Goal: Task Accomplishment & Management: Complete application form

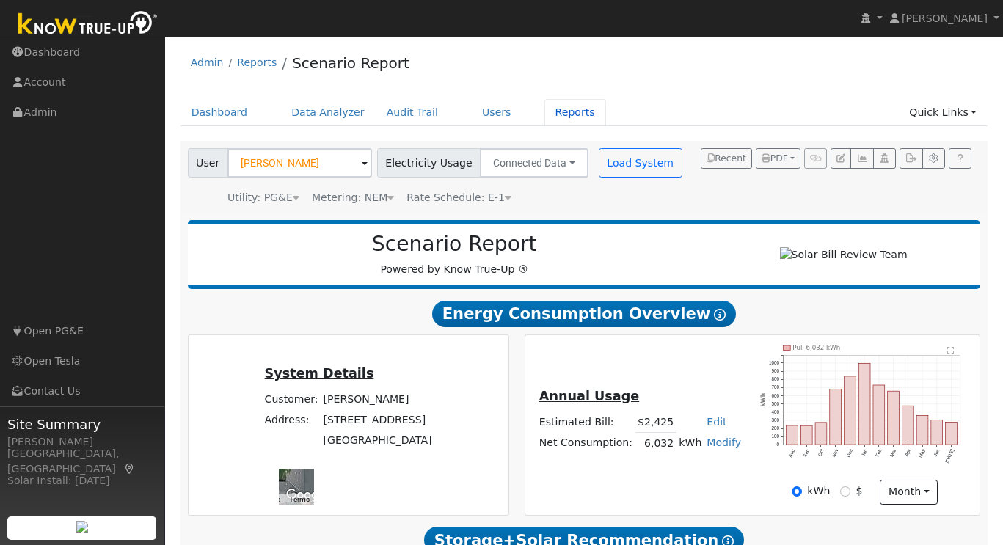
click at [567, 112] on link "Reports" at bounding box center [576, 112] width 62 height 27
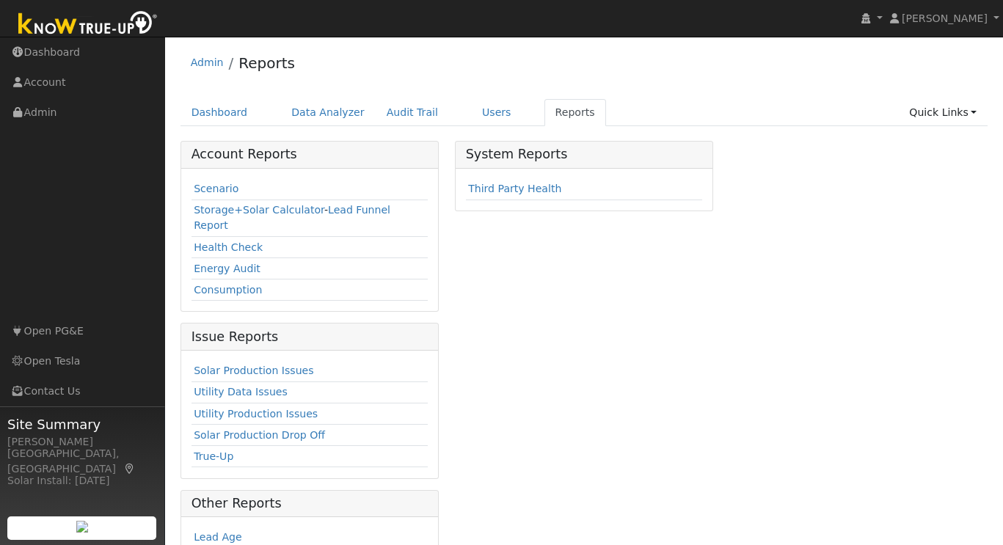
click at [207, 187] on link "Scenario" at bounding box center [216, 189] width 45 height 12
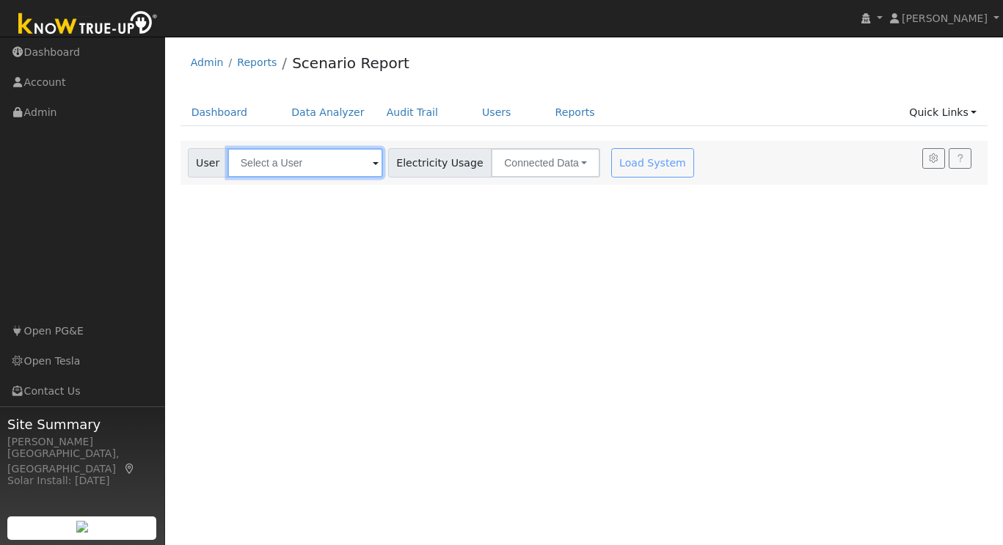
click at [289, 169] on input "text" at bounding box center [306, 162] width 156 height 29
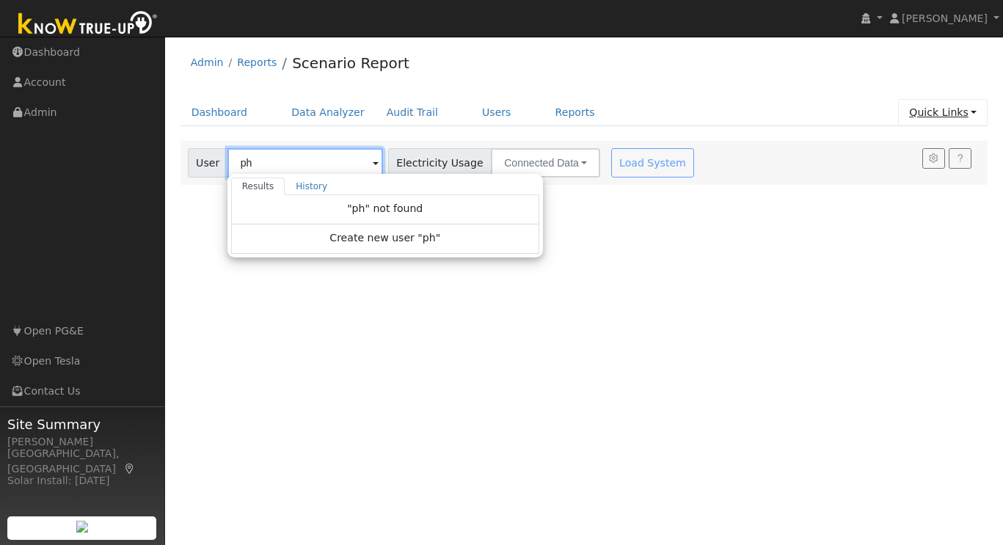
type input "ph"
click at [967, 111] on link "Quick Links" at bounding box center [943, 112] width 90 height 27
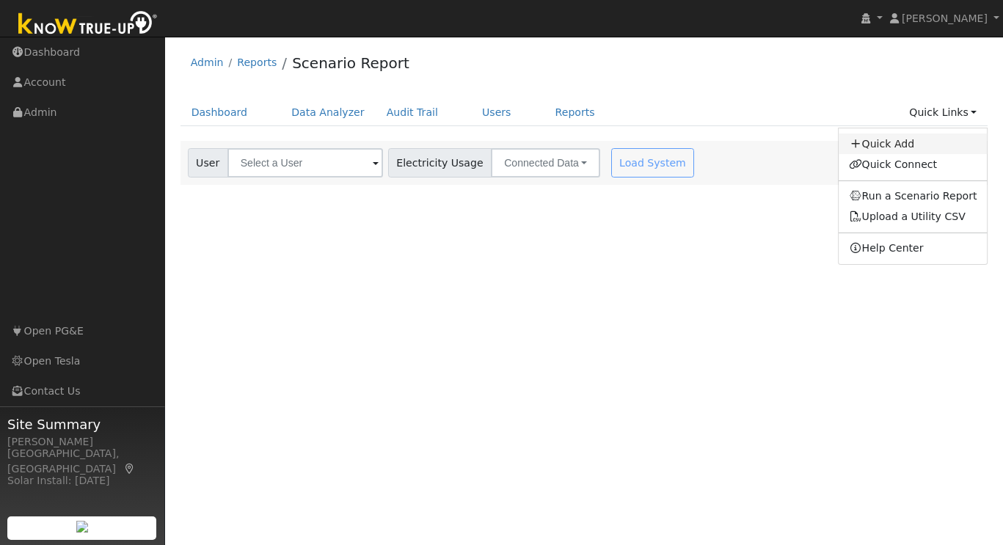
click at [895, 146] on link "Quick Add" at bounding box center [913, 144] width 149 height 21
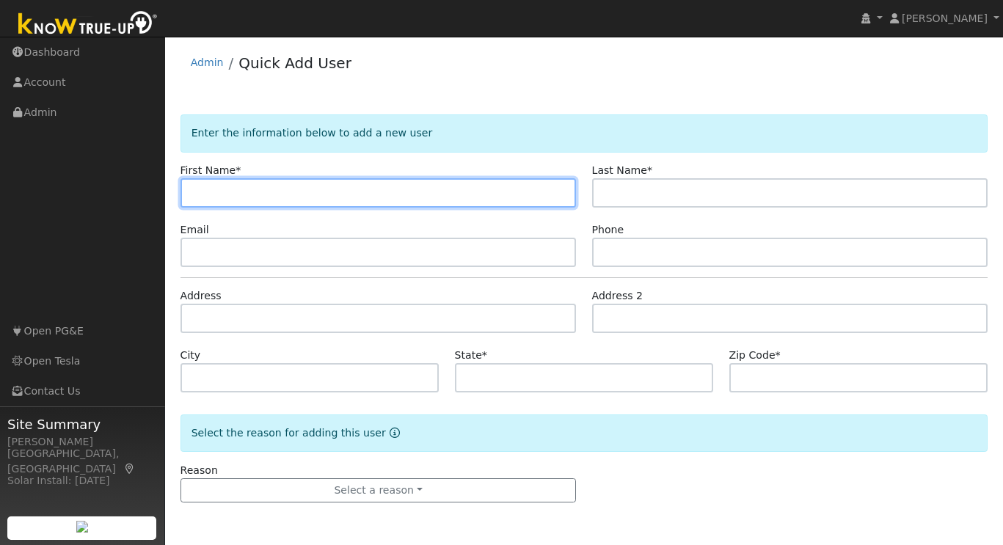
paste input "[PERSON_NAME]"
type input "[PERSON_NAME]"
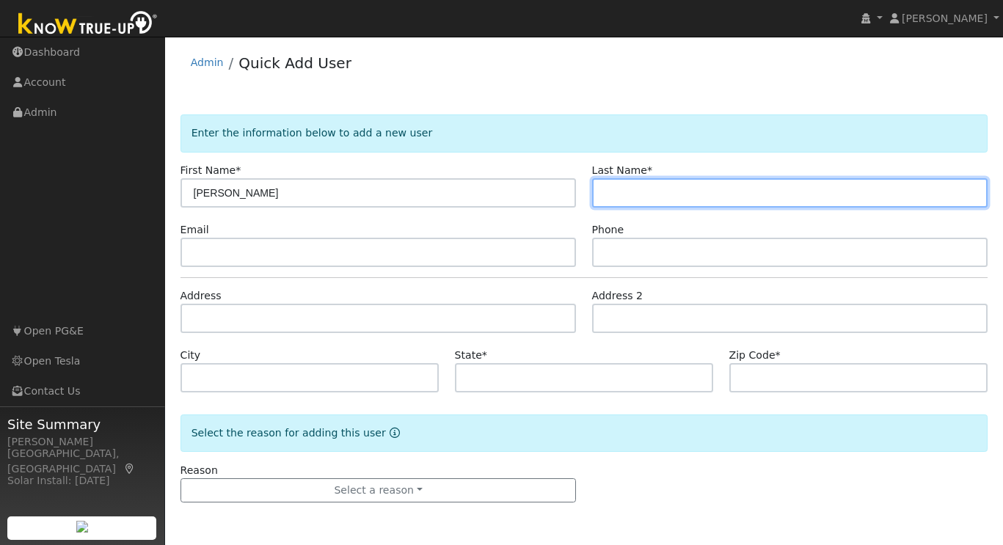
paste input "[PERSON_NAME]"
type input "[PERSON_NAME]"
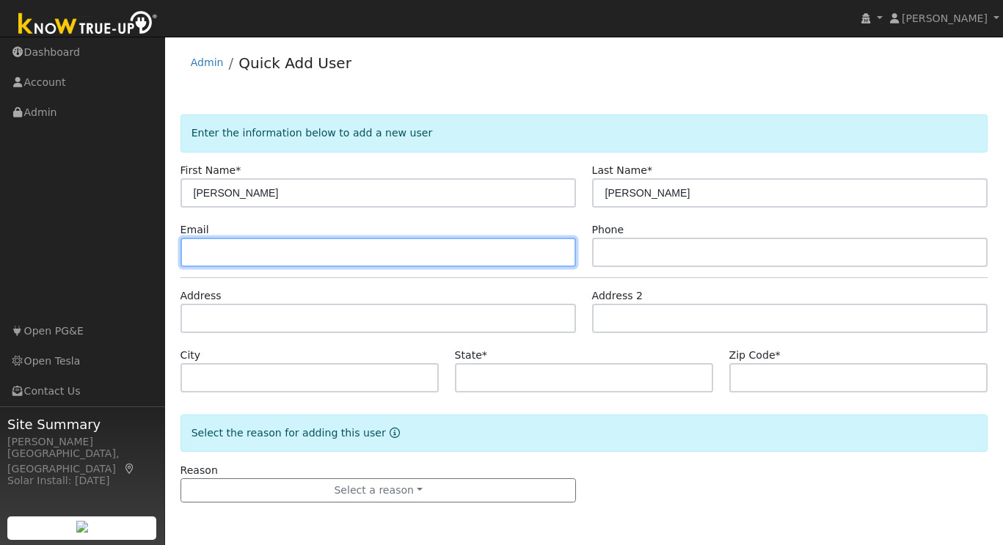
paste input "[PERSON_NAME][EMAIL_ADDRESS][PERSON_NAME][DOMAIN_NAME]"
type input "[PERSON_NAME][EMAIL_ADDRESS][PERSON_NAME][DOMAIN_NAME]"
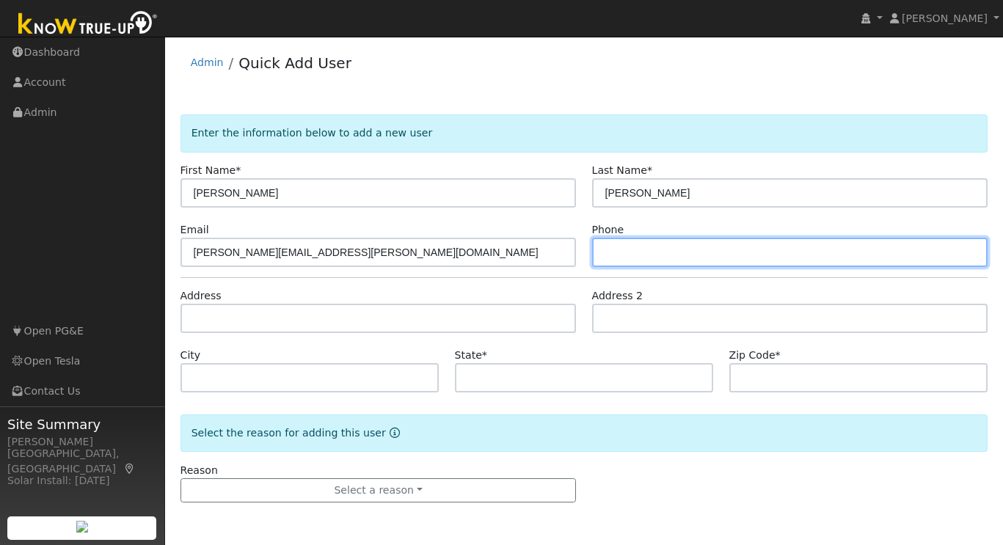
paste input "[PHONE_NUMBER]"
type input "[PHONE_NUMBER]"
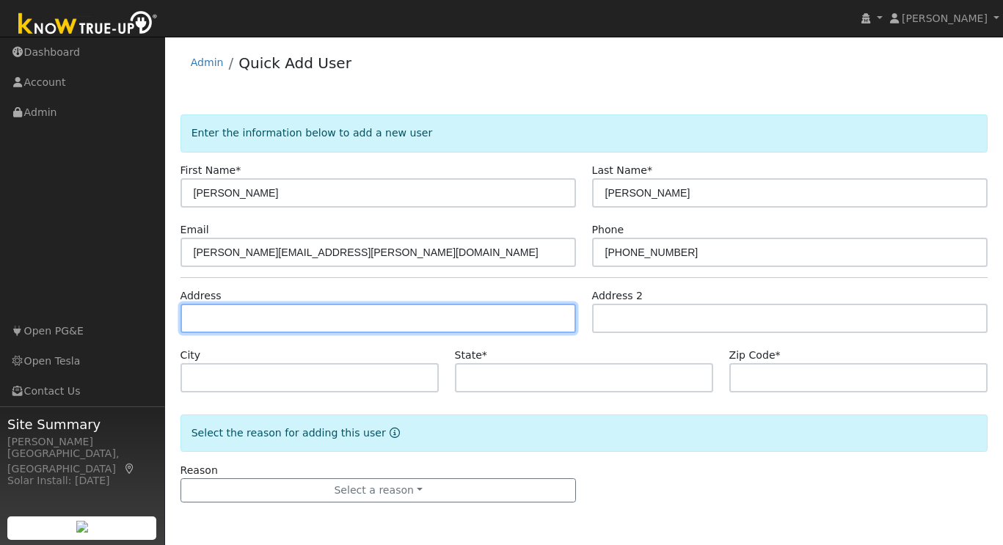
paste input "1996 Deodara Dr. [GEOGRAPHIC_DATA], [GEOGRAPHIC_DATA]"
type input "1996 Deodara Drive"
type input "[GEOGRAPHIC_DATA]"
type input "CA"
type input "94024"
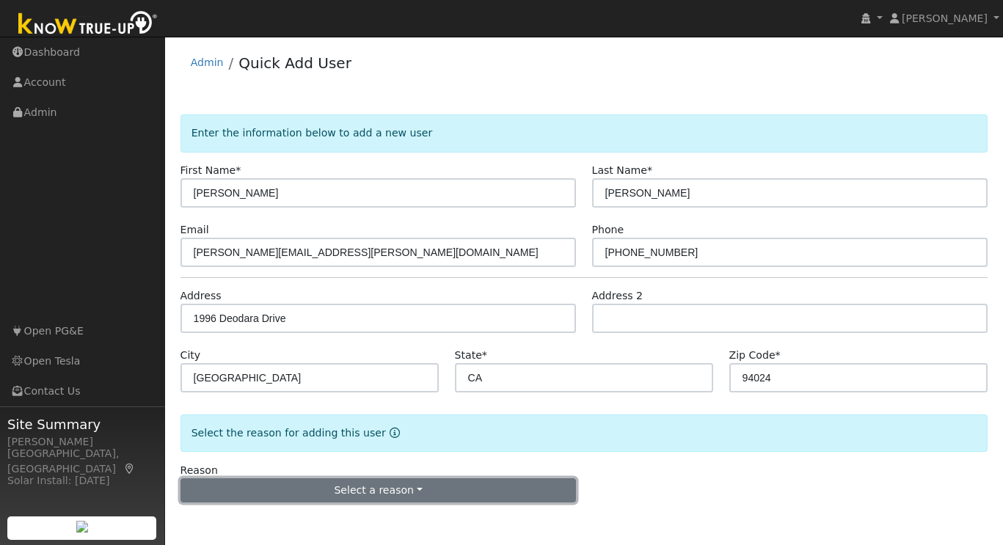
click at [335, 492] on button "Select a reason" at bounding box center [379, 491] width 396 height 25
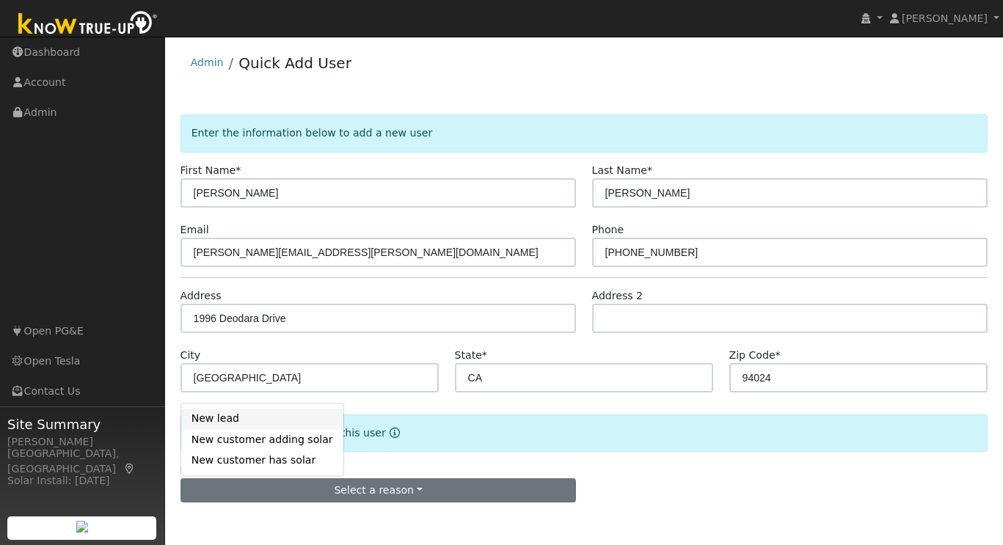
click at [231, 417] on link "New lead" at bounding box center [262, 419] width 162 height 21
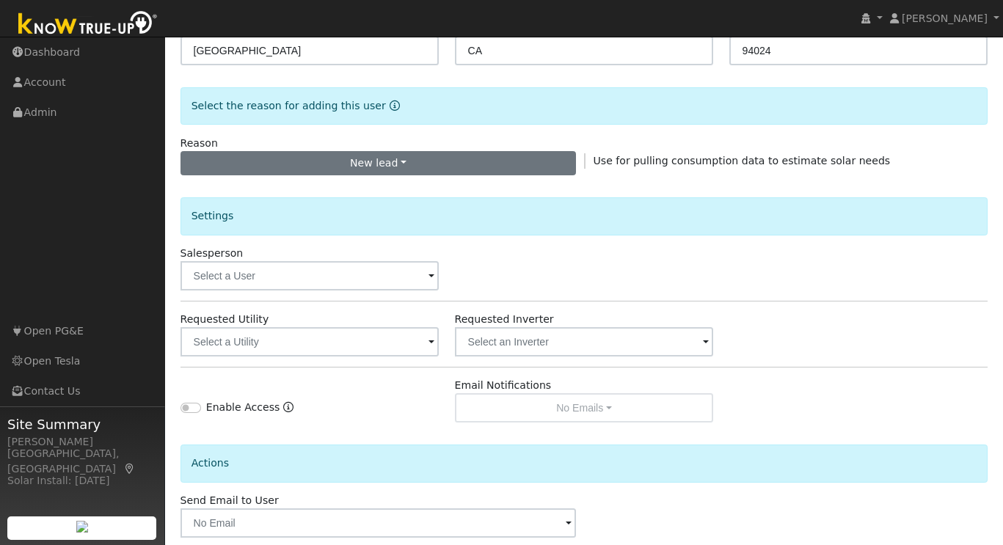
scroll to position [330, 0]
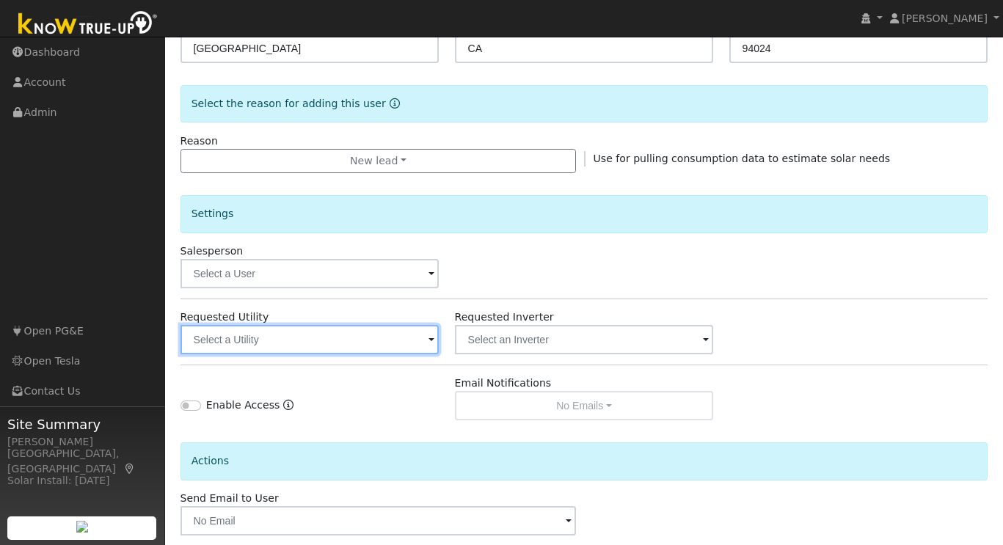
click at [378, 337] on input "text" at bounding box center [310, 339] width 259 height 29
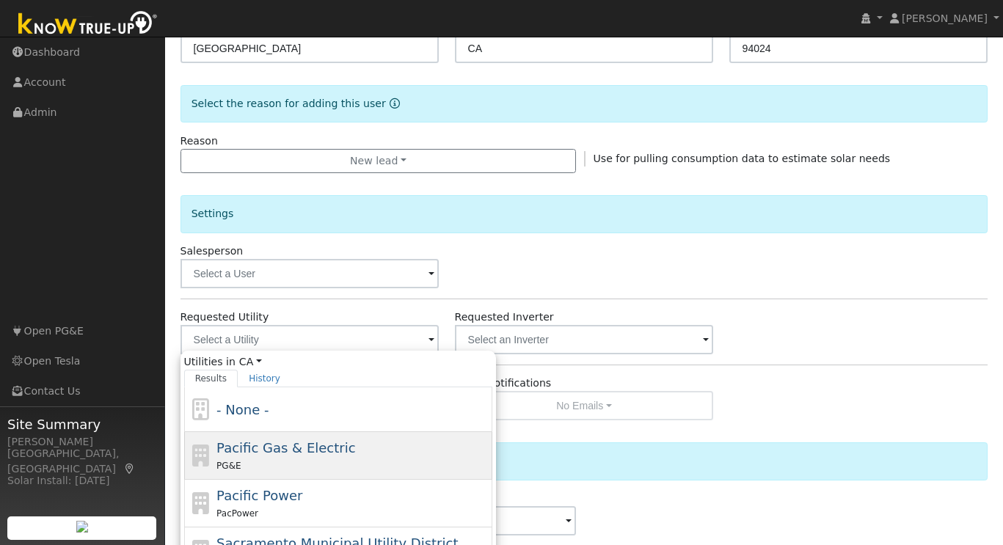
click at [337, 446] on span "Pacific Gas & Electric" at bounding box center [286, 447] width 139 height 15
type input "Pacific Gas & Electric"
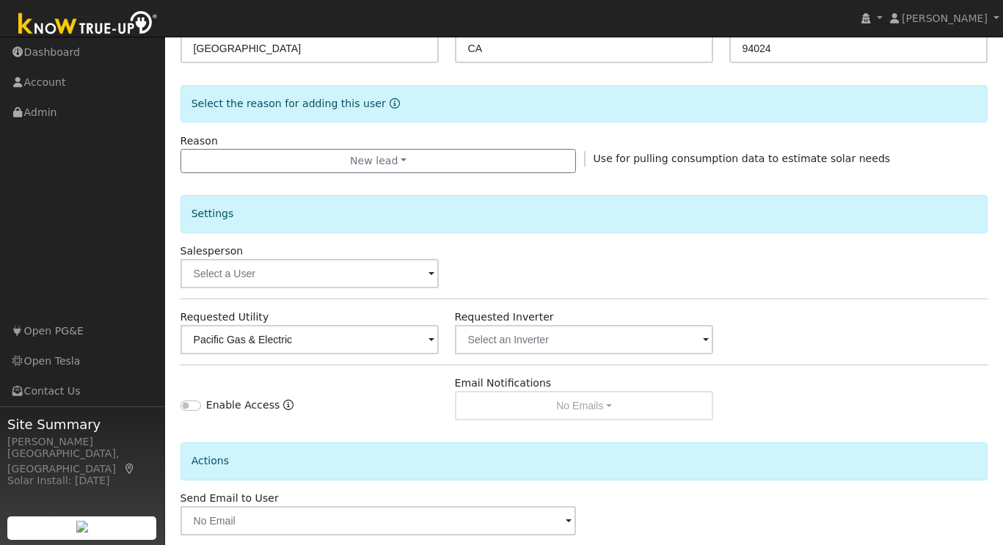
scroll to position [403, 0]
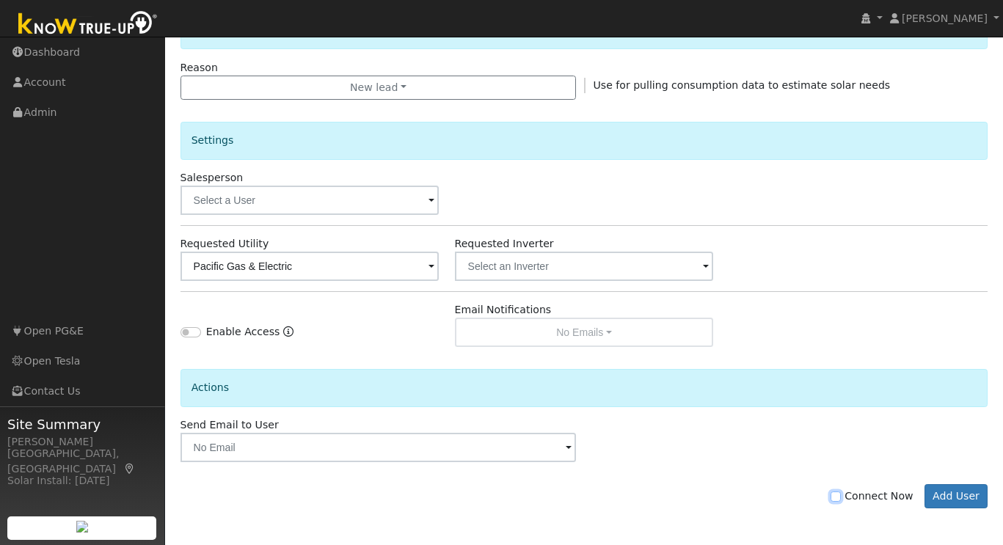
click at [841, 497] on input "Connect Now" at bounding box center [836, 497] width 10 height 10
checkbox input "true"
click at [951, 493] on button "Add User" at bounding box center [957, 496] width 64 height 25
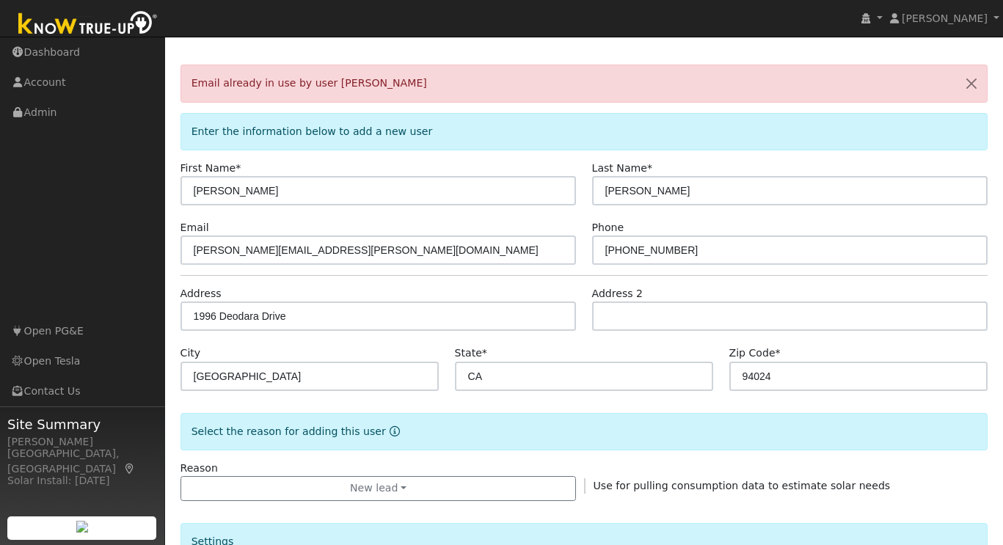
scroll to position [0, 0]
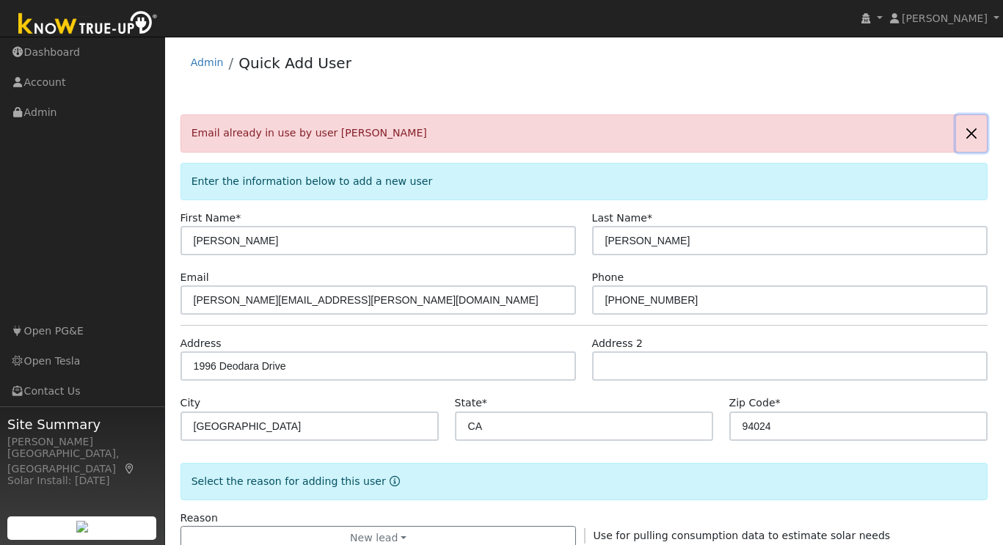
click at [977, 137] on button "button" at bounding box center [971, 133] width 31 height 36
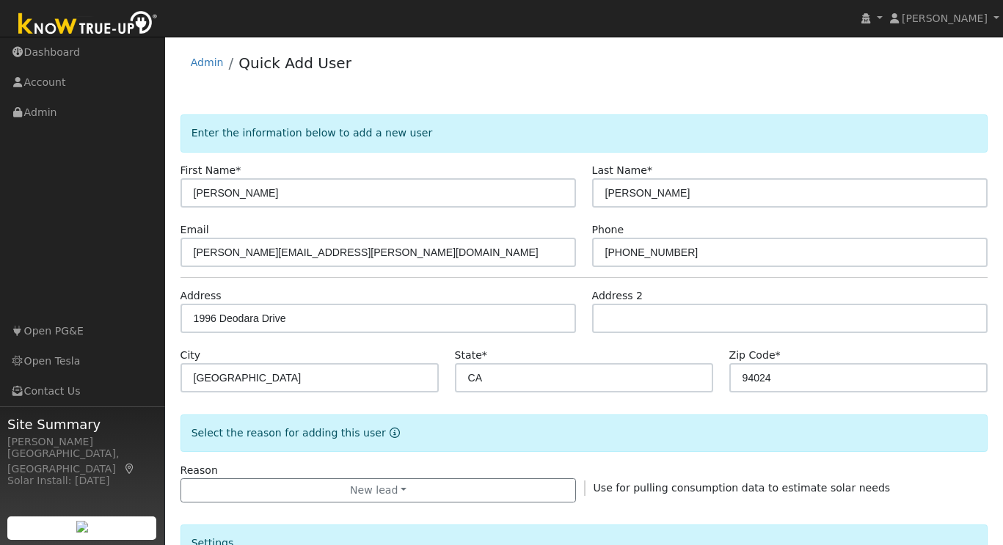
click at [94, 22] on img at bounding box center [88, 24] width 154 height 33
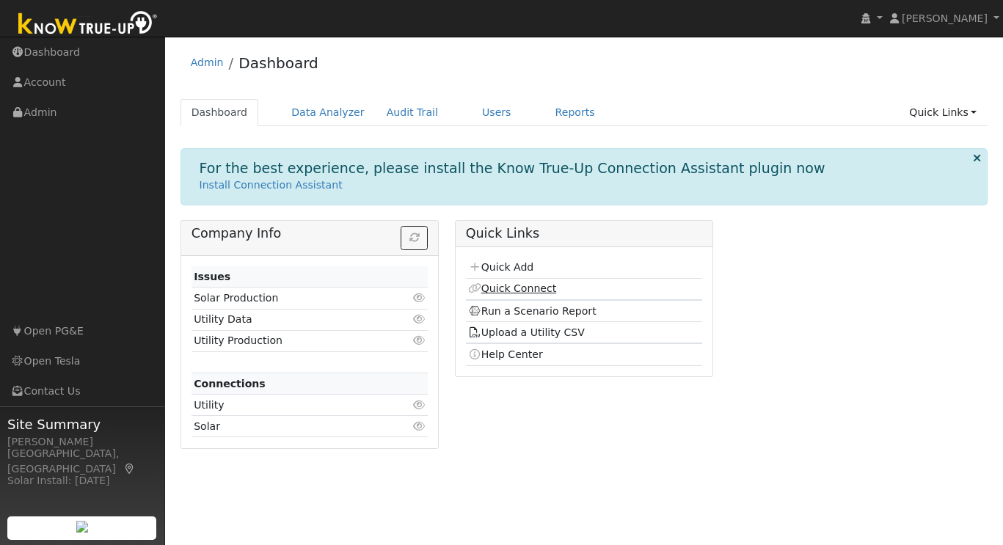
click at [519, 290] on link "Quick Connect" at bounding box center [512, 289] width 88 height 12
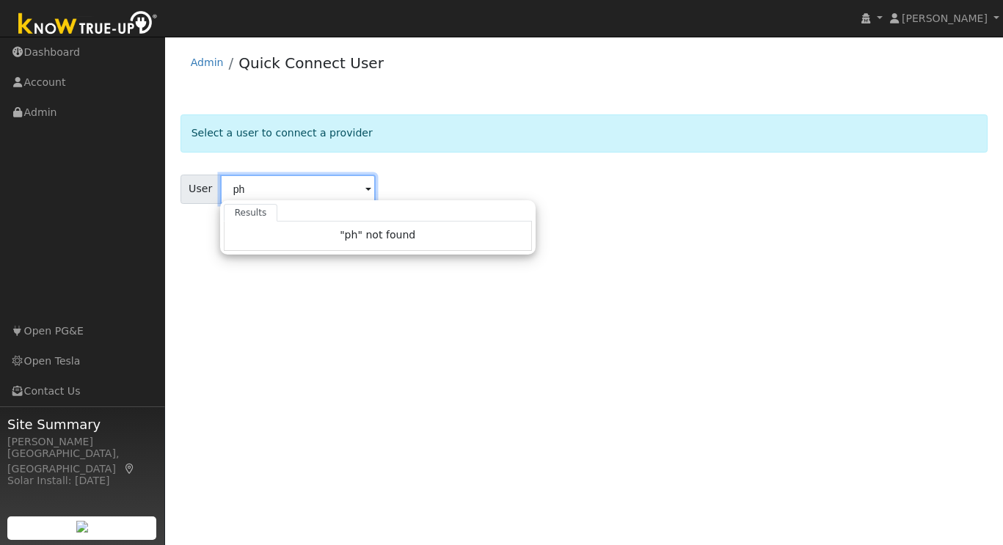
type input "ph"
click at [83, 21] on img at bounding box center [88, 24] width 154 height 33
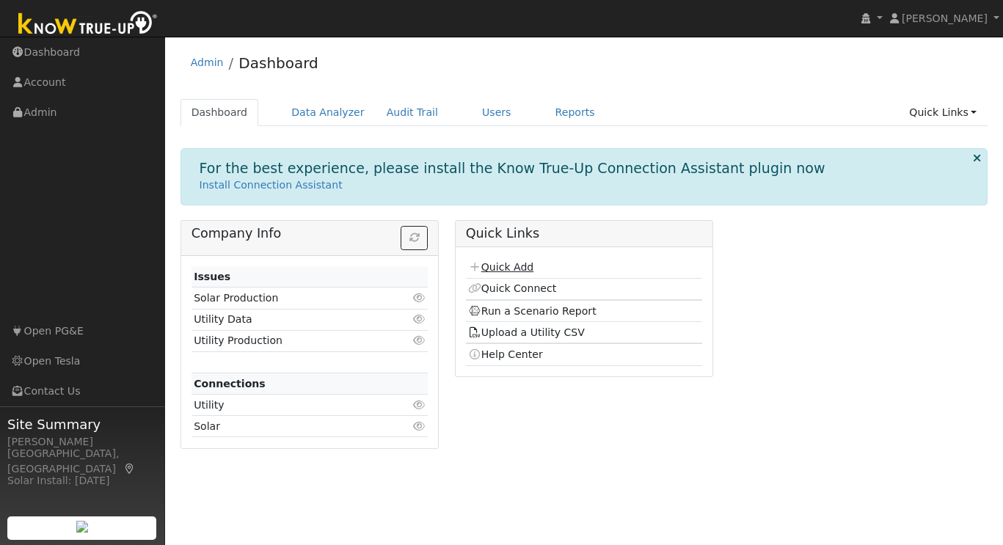
click at [517, 265] on link "Quick Add" at bounding box center [500, 267] width 65 height 12
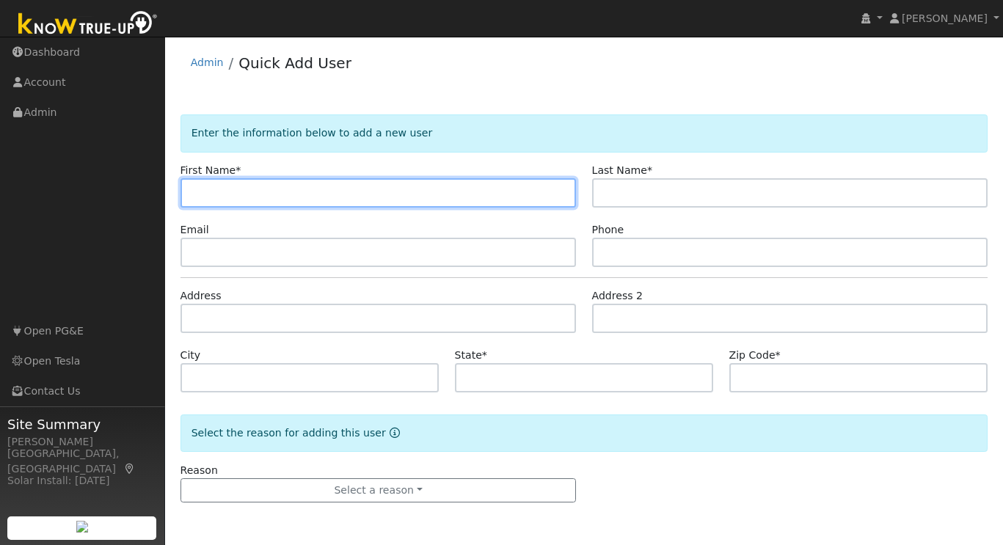
paste input "[PERSON_NAME]"
type input "[PERSON_NAME]"
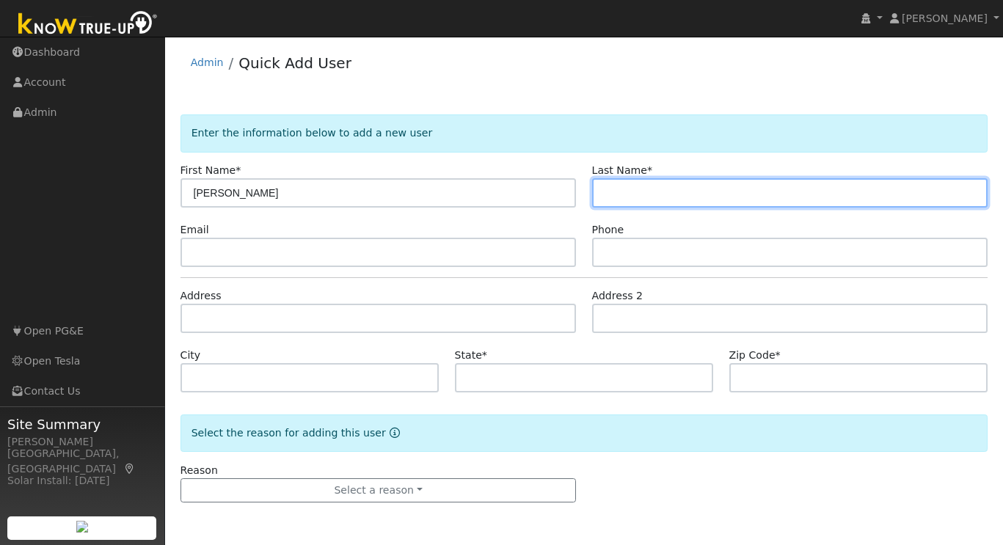
paste input "[PERSON_NAME]"
type input "[PERSON_NAME]"
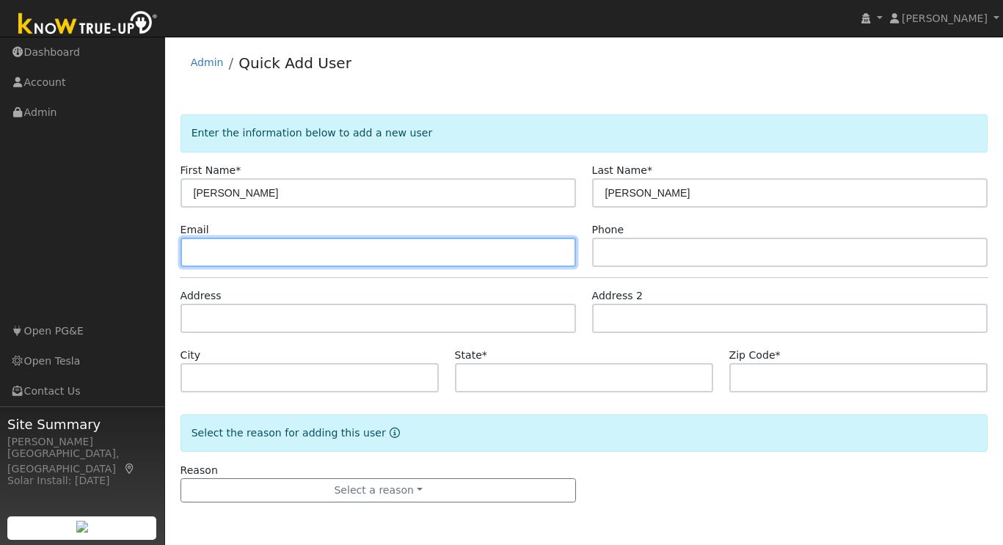
paste input "[PERSON_NAME][EMAIL_ADDRESS][PERSON_NAME][DOMAIN_NAME]"
type input "[PERSON_NAME][EMAIL_ADDRESS][PERSON_NAME][DOMAIN_NAME]"
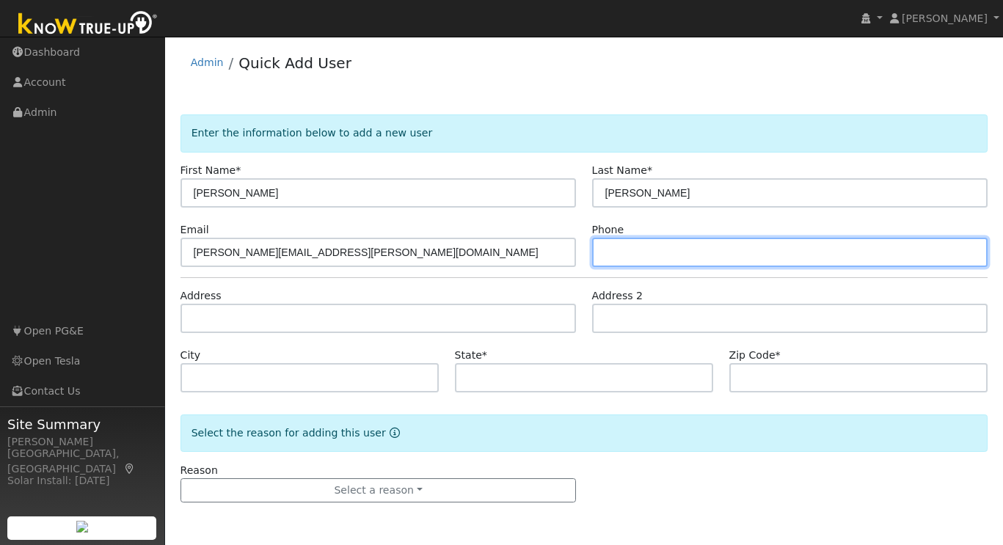
paste input "[PHONE_NUMBER]"
type input "858-437-3482"
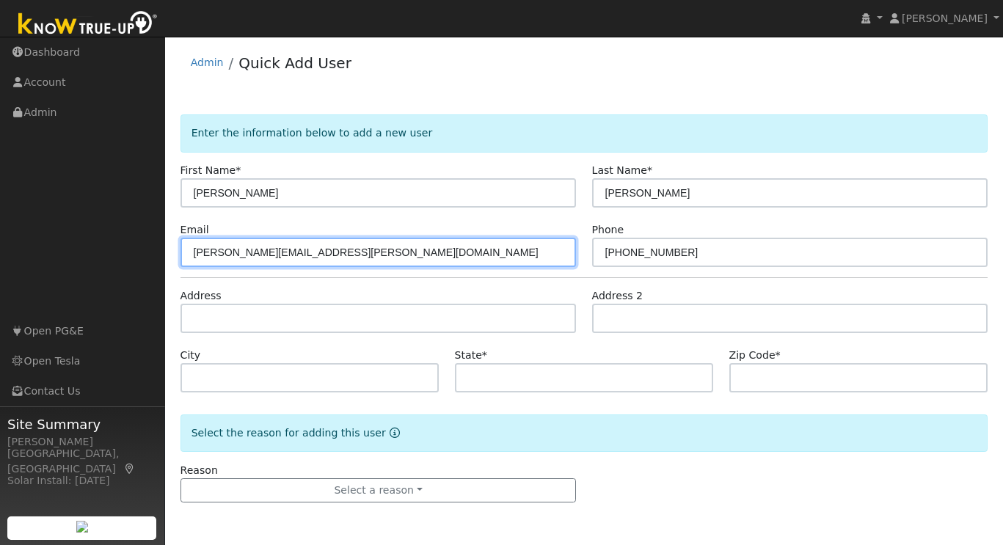
click at [266, 250] on input "phanindra.ganti@gmail.com" at bounding box center [379, 252] width 396 height 29
type input "phanindra.ganti+sbr@gmail.com"
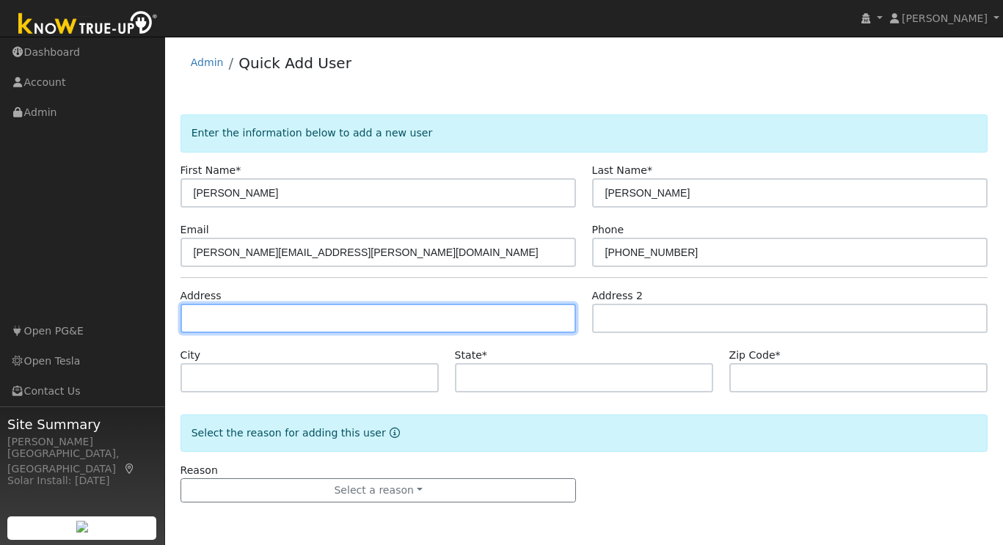
paste input "1996 Deodara Dr."
type input "1996 Deodara Drive"
type input "Los Altos"
type input "CA"
type input "94024"
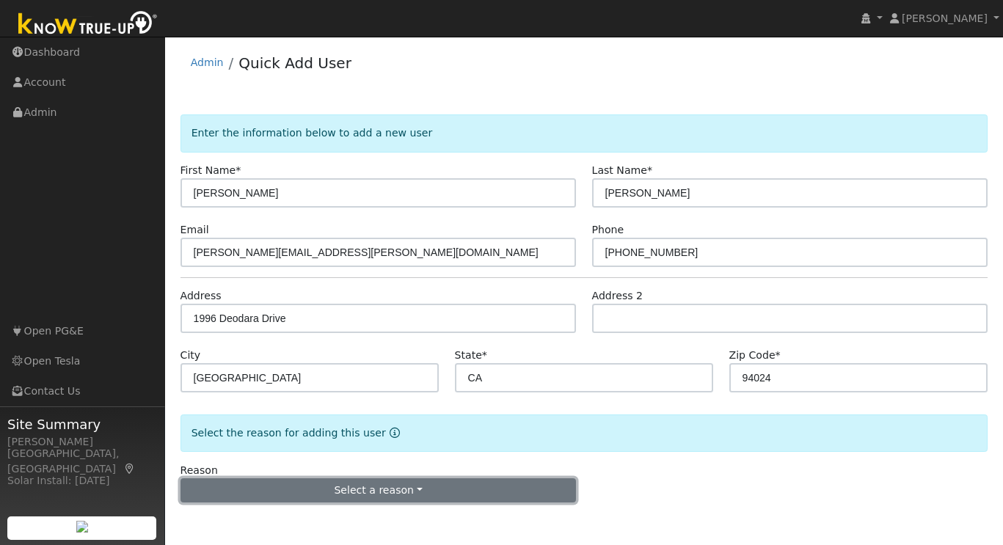
click at [382, 495] on button "Select a reason" at bounding box center [379, 491] width 396 height 25
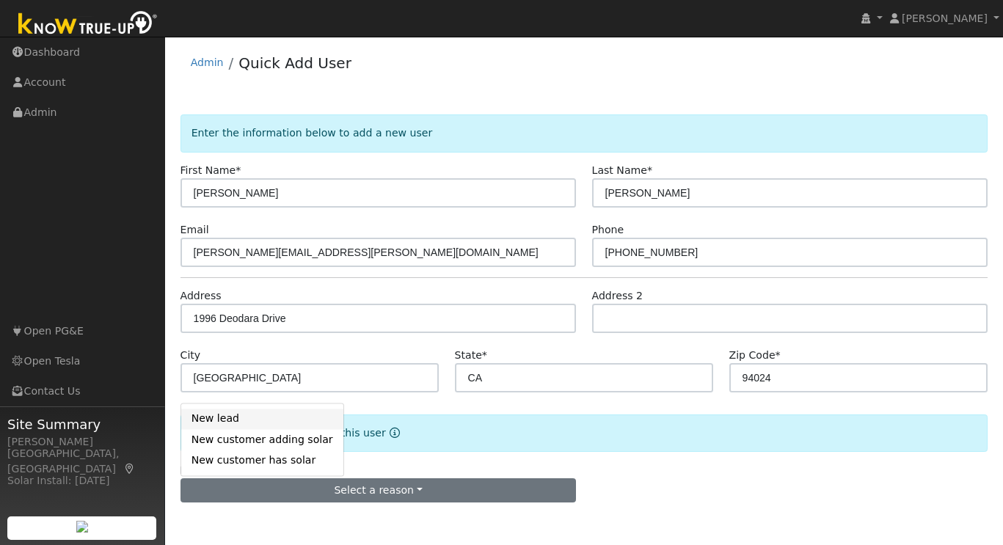
click at [270, 412] on link "New lead" at bounding box center [262, 419] width 162 height 21
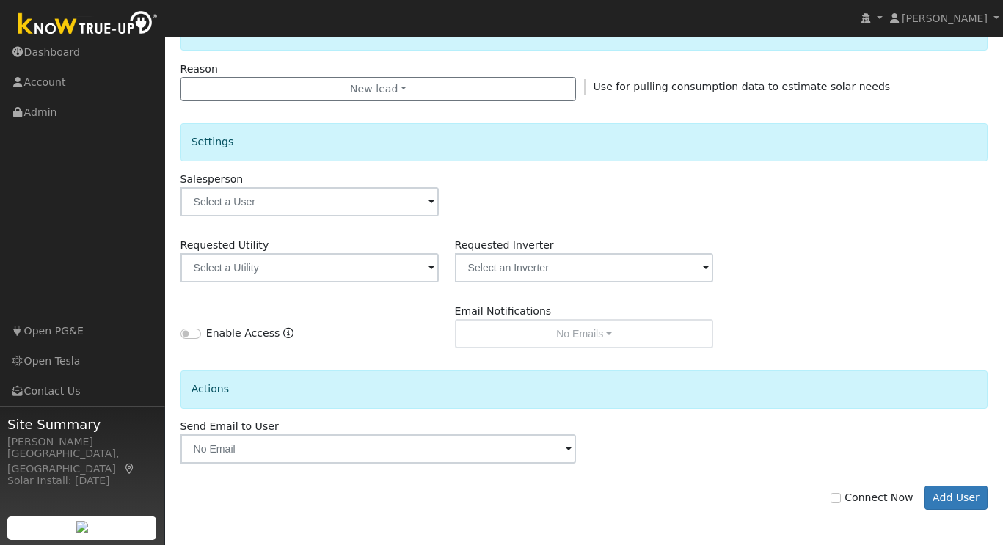
scroll to position [403, 0]
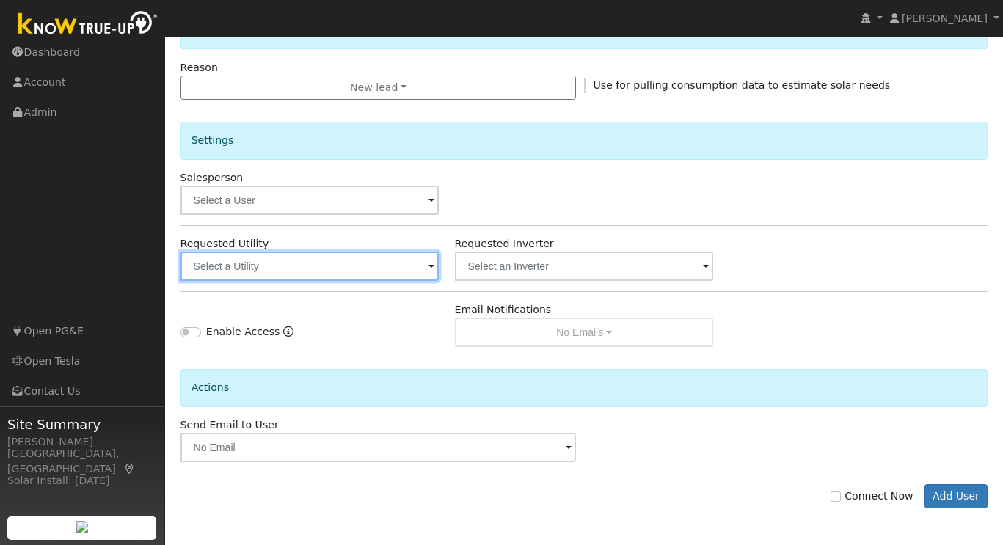
click at [337, 267] on input "text" at bounding box center [310, 266] width 259 height 29
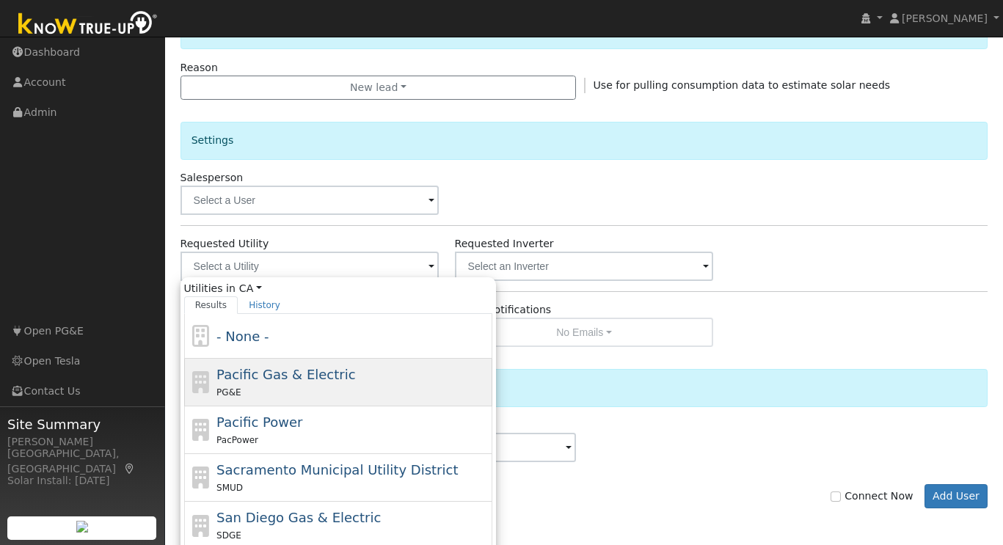
click at [319, 370] on span "Pacific Gas & Electric" at bounding box center [286, 374] width 139 height 15
type input "Pacific Gas & Electric"
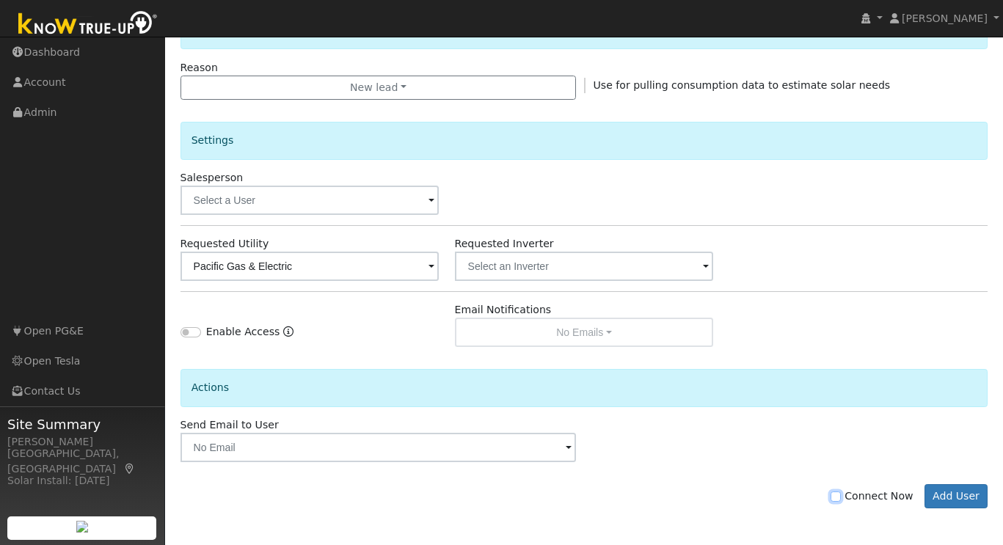
click at [841, 497] on input "Connect Now" at bounding box center [836, 497] width 10 height 10
checkbox input "true"
click at [968, 493] on button "Add User" at bounding box center [957, 496] width 64 height 25
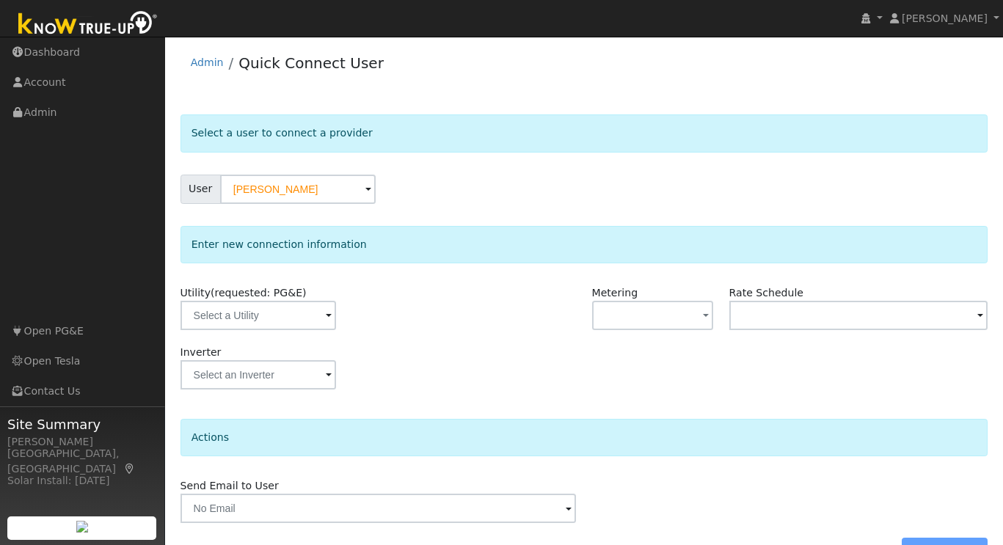
click at [326, 313] on span at bounding box center [329, 316] width 6 height 17
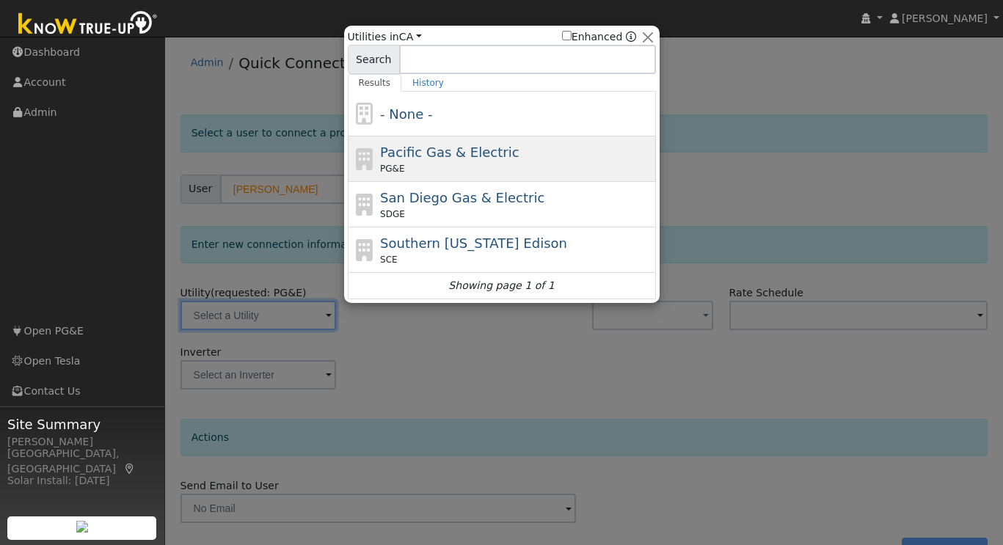
click at [431, 156] on span "Pacific Gas & Electric" at bounding box center [449, 152] width 139 height 15
type input "PG&E"
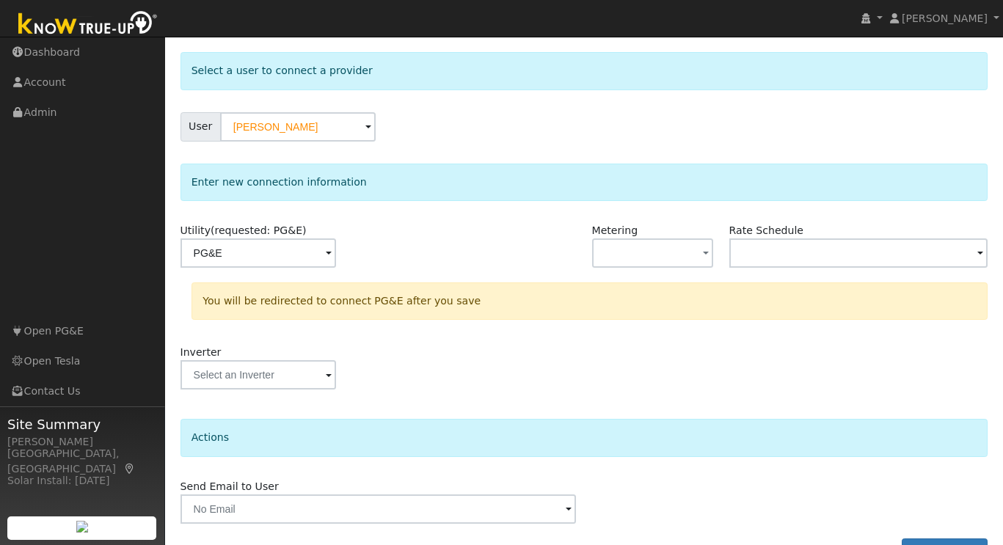
scroll to position [102, 0]
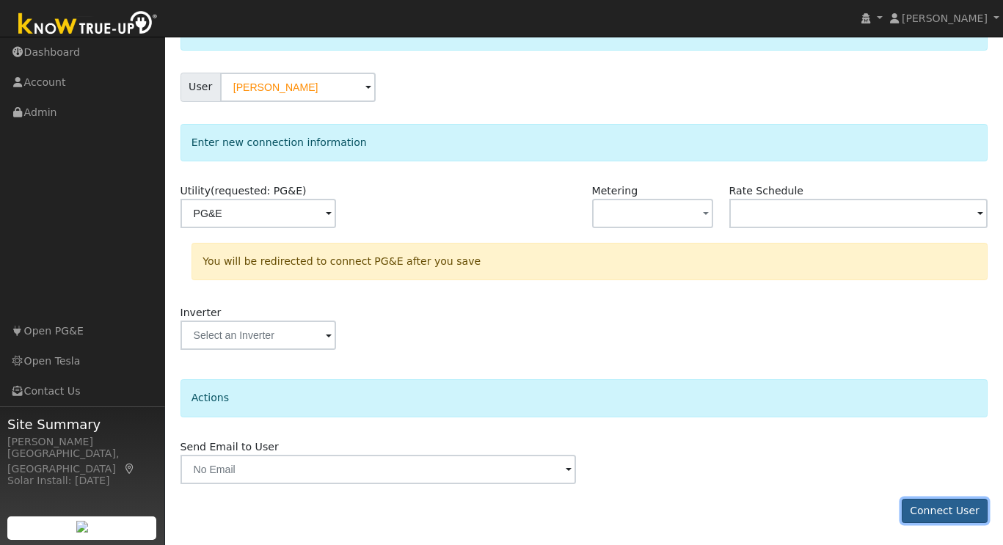
click at [940, 510] on button "Connect User" at bounding box center [945, 511] width 87 height 25
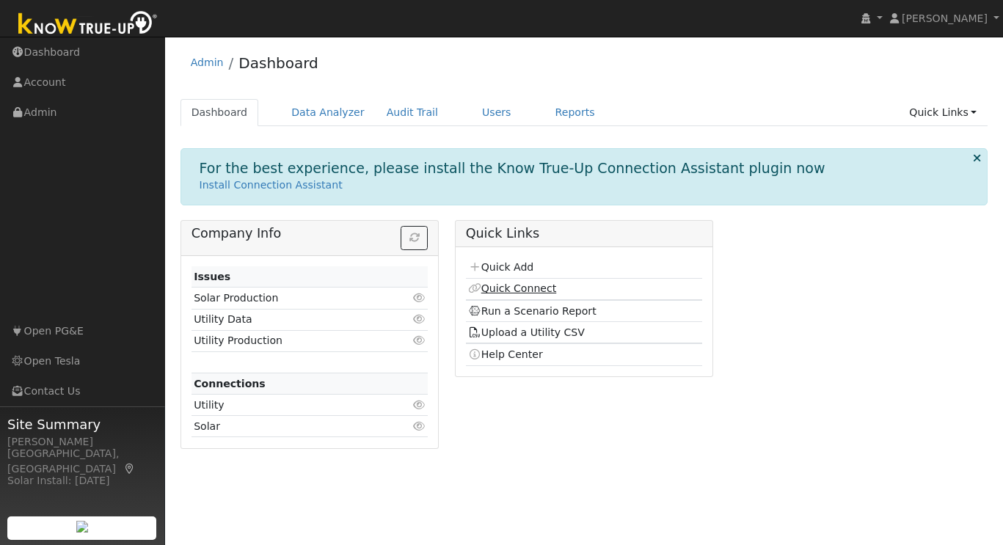
click at [512, 290] on link "Quick Connect" at bounding box center [512, 289] width 88 height 12
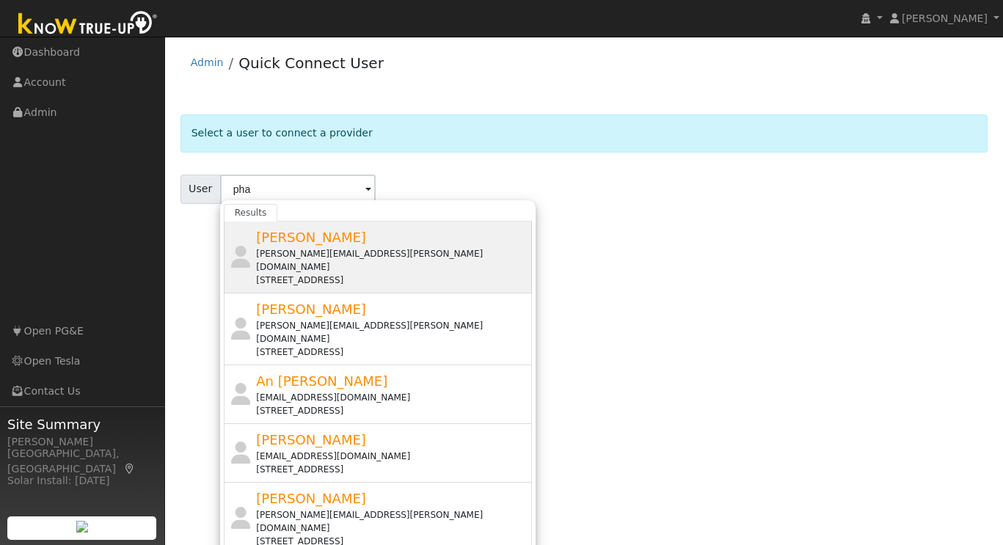
click at [325, 244] on span "[PERSON_NAME]" at bounding box center [311, 237] width 110 height 15
type input "[PERSON_NAME]"
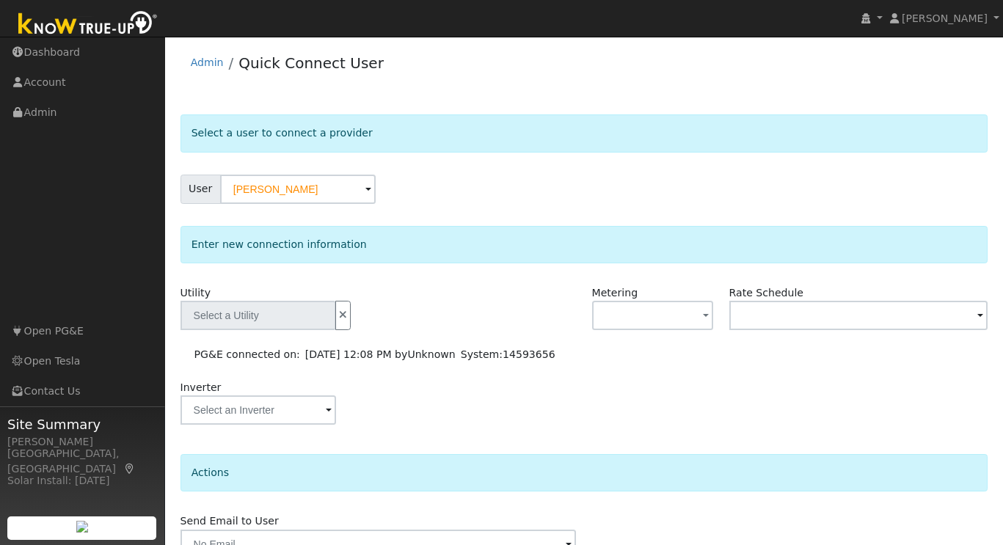
type input "PG&E"
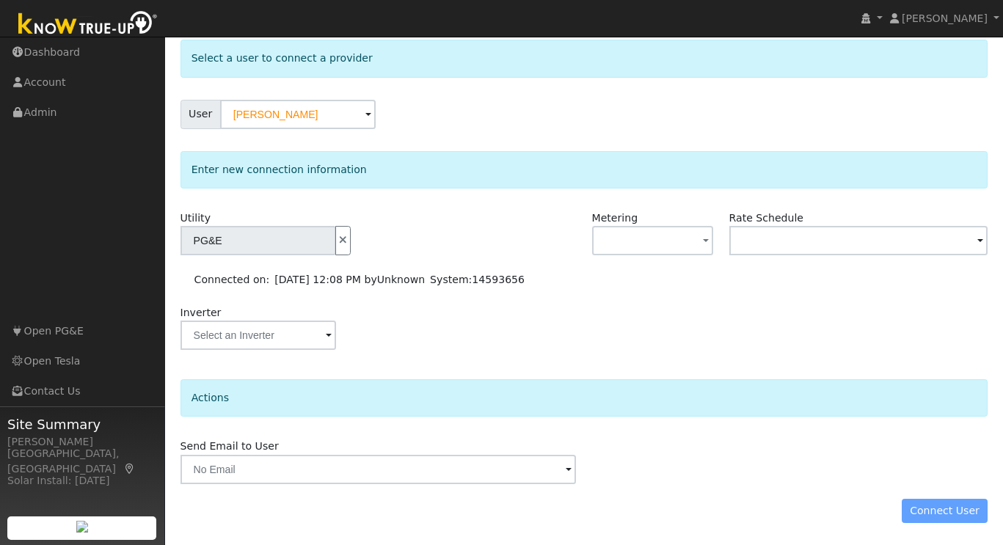
click at [931, 507] on div "Connect User" at bounding box center [584, 511] width 824 height 25
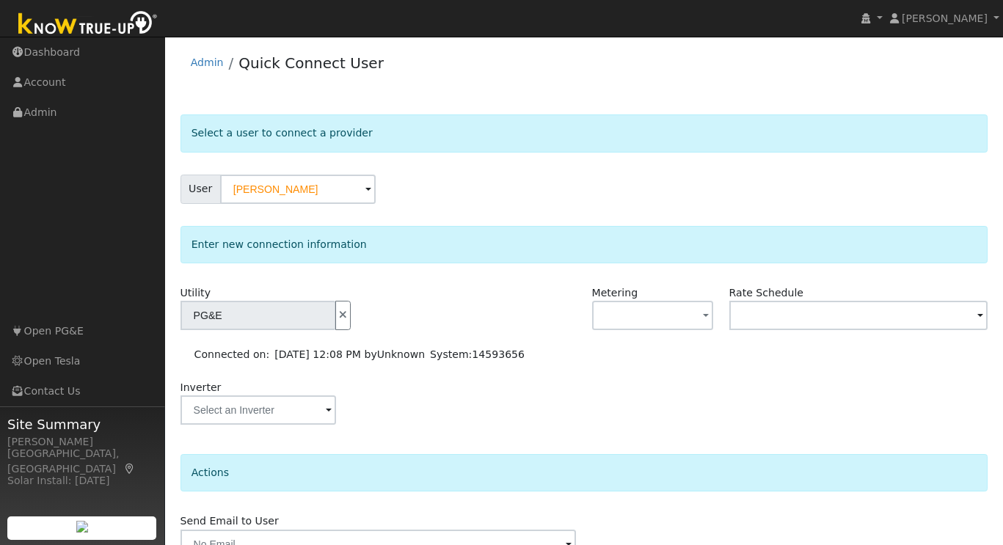
click at [366, 186] on span at bounding box center [369, 190] width 6 height 17
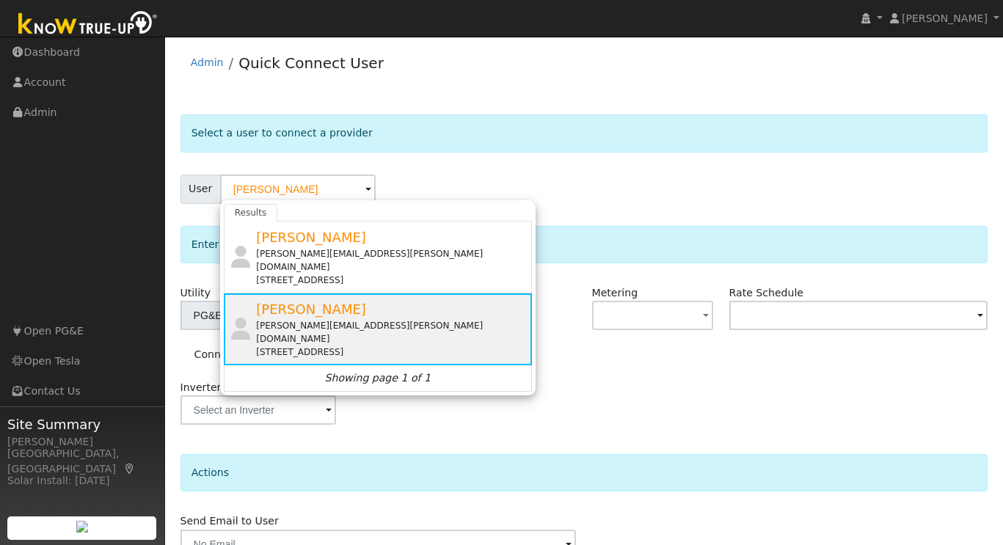
click at [292, 302] on span "Phanindra Ganti" at bounding box center [311, 309] width 110 height 15
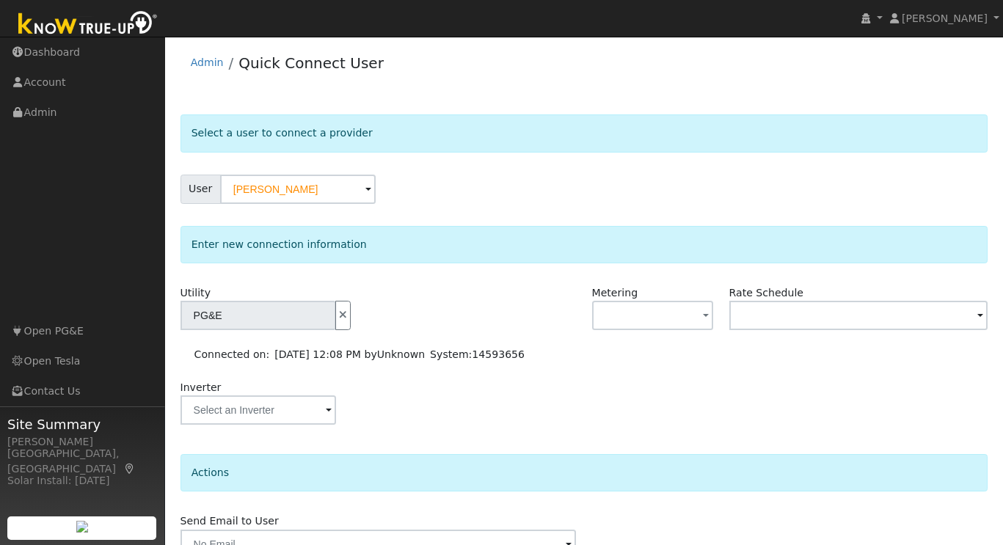
scroll to position [75, 0]
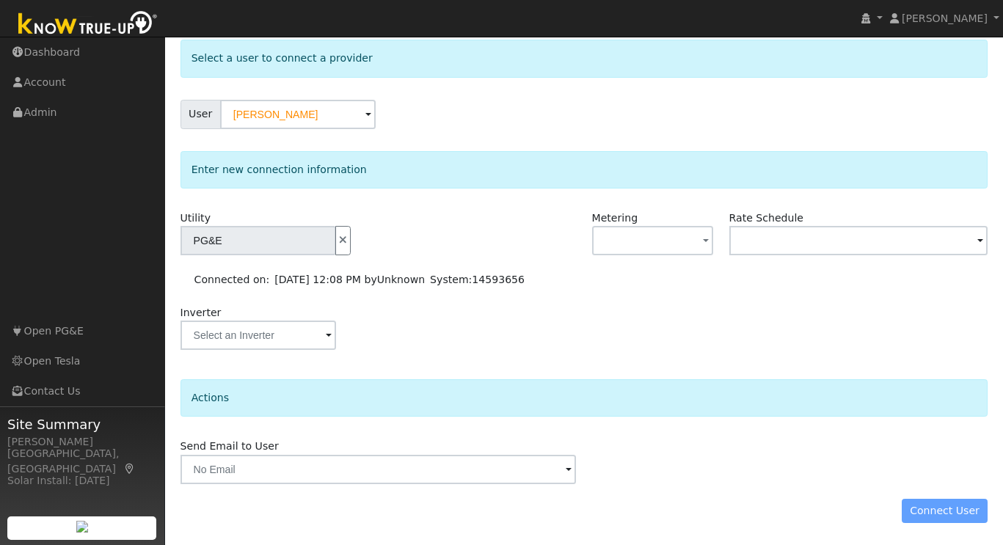
click at [937, 509] on div "Connect User" at bounding box center [584, 511] width 824 height 25
click at [677, 325] on div "Inverter" at bounding box center [584, 334] width 824 height 59
click at [337, 241] on icon "button" at bounding box center [343, 240] width 13 height 10
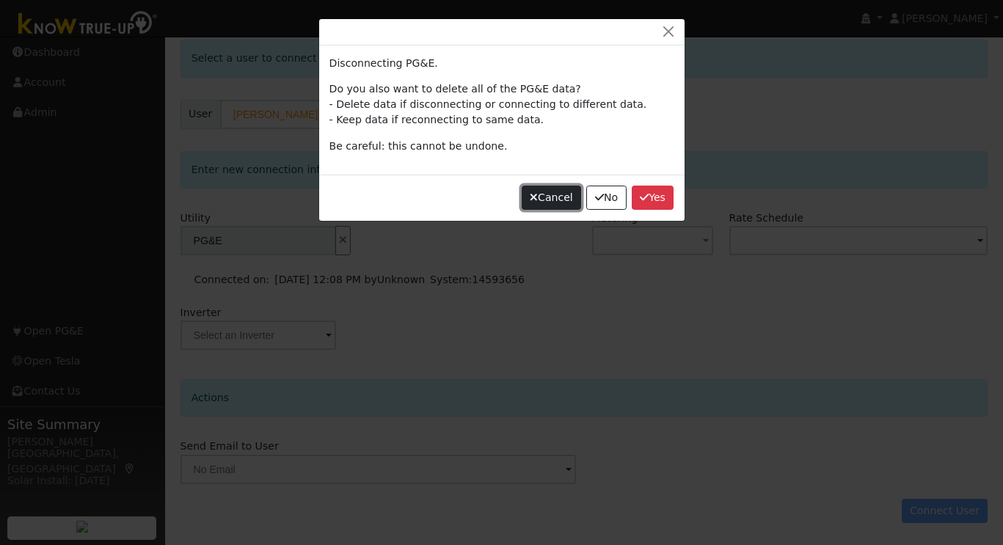
click at [549, 200] on button "Cancel" at bounding box center [552, 198] width 60 height 25
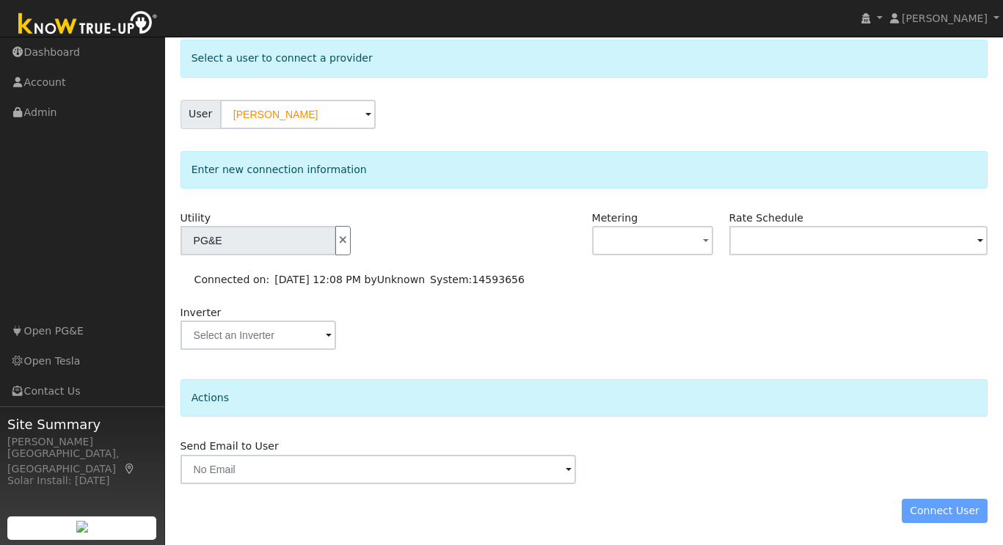
scroll to position [0, 0]
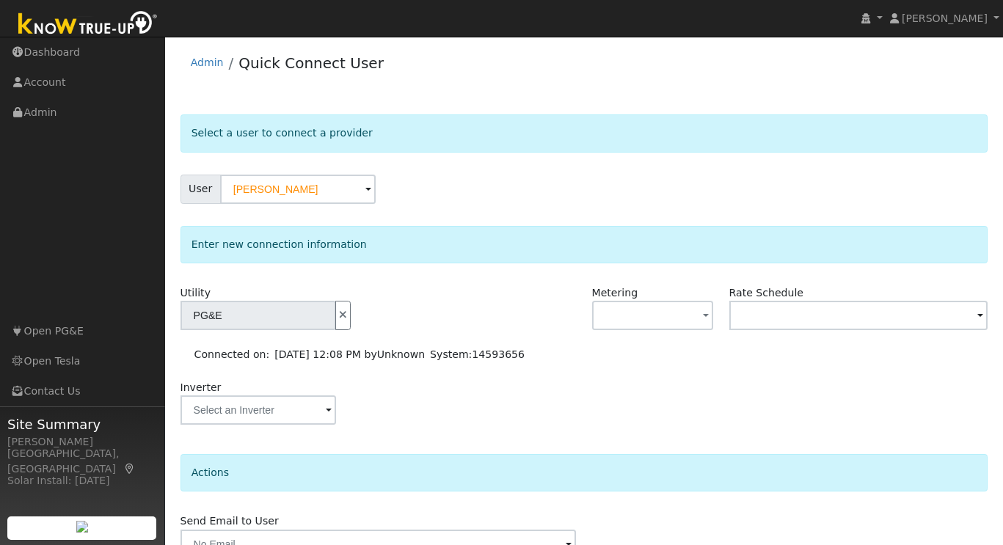
click at [94, 24] on img at bounding box center [88, 24] width 154 height 33
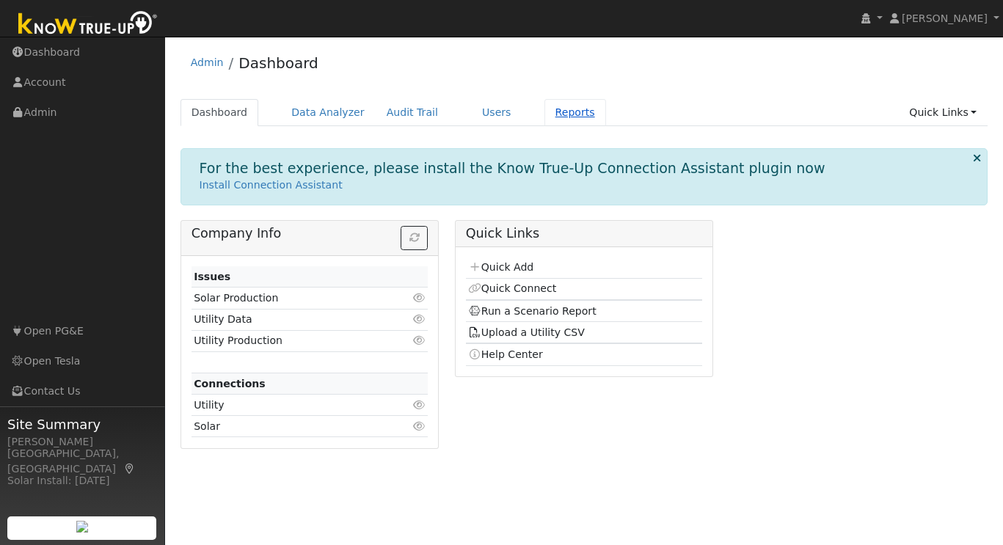
click at [545, 112] on link "Reports" at bounding box center [576, 112] width 62 height 27
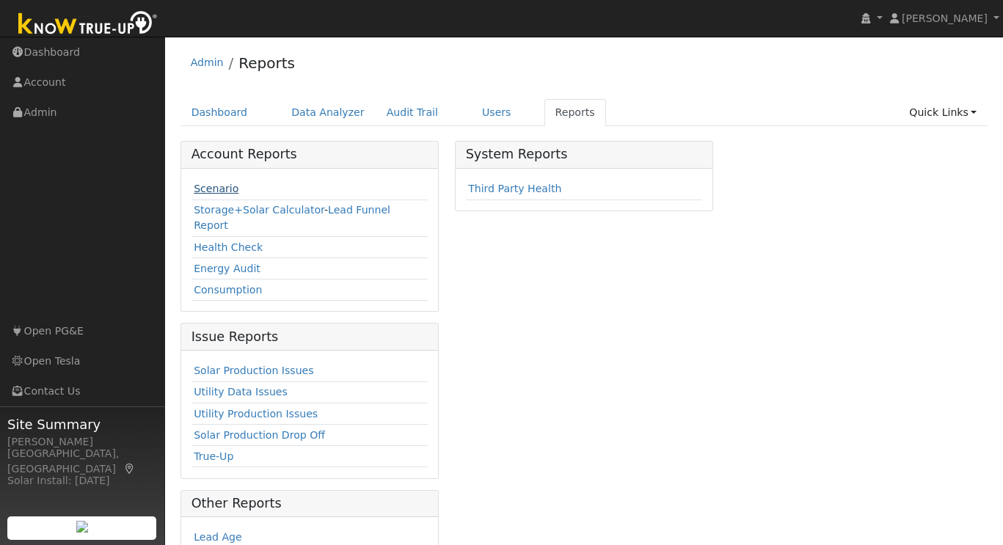
click at [228, 192] on link "Scenario" at bounding box center [216, 189] width 45 height 12
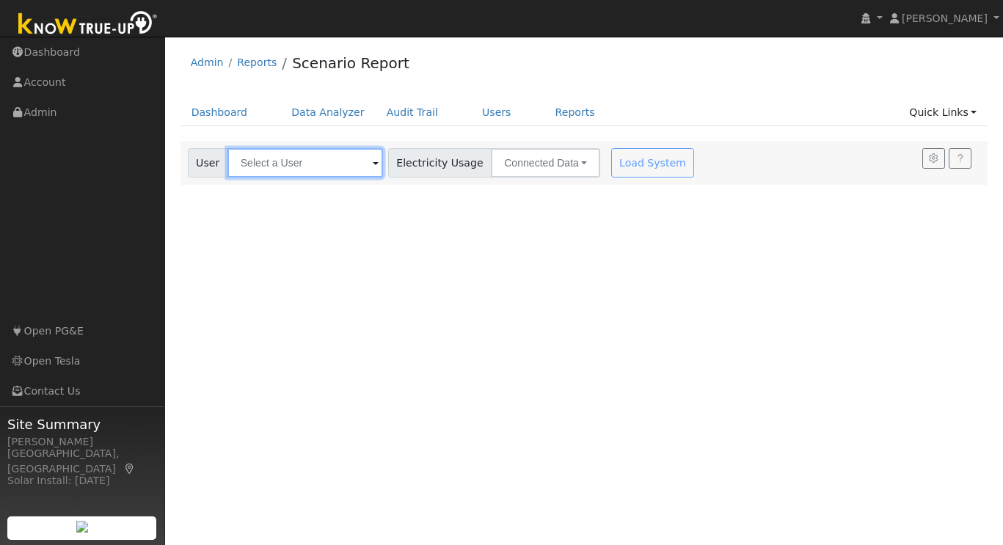
click at [313, 171] on input "text" at bounding box center [306, 162] width 156 height 29
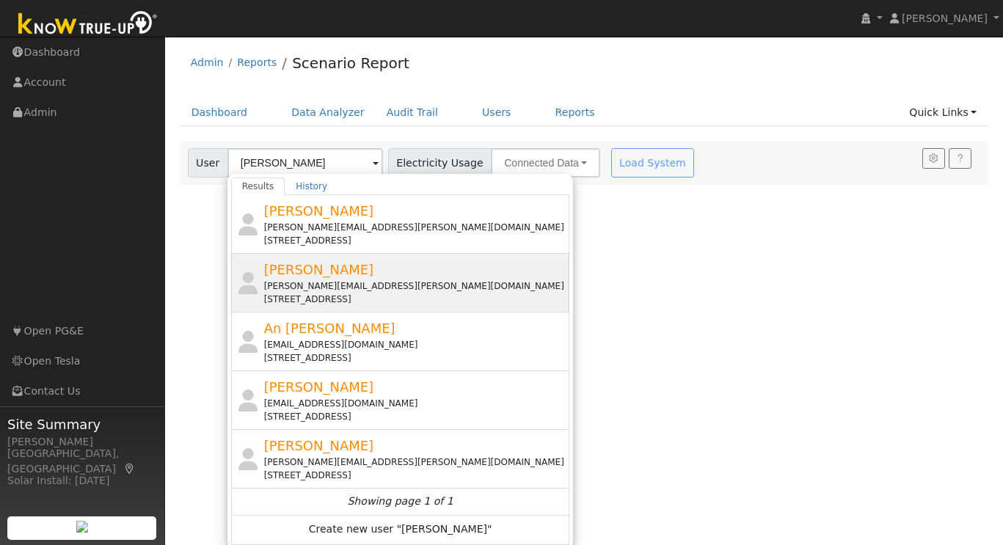
click at [342, 266] on span "[PERSON_NAME]" at bounding box center [319, 269] width 110 height 15
type input "[PERSON_NAME]"
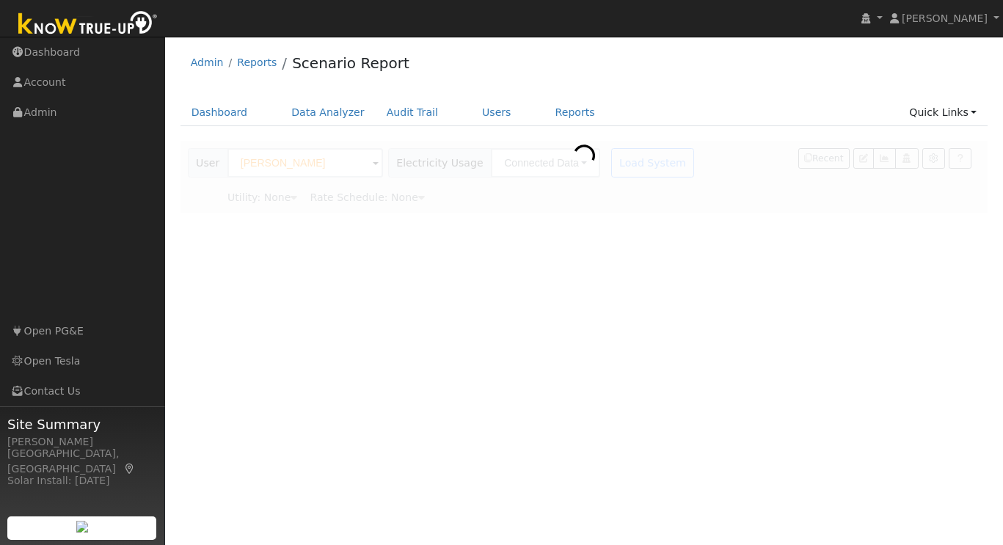
type input "Pacific Gas & Electric"
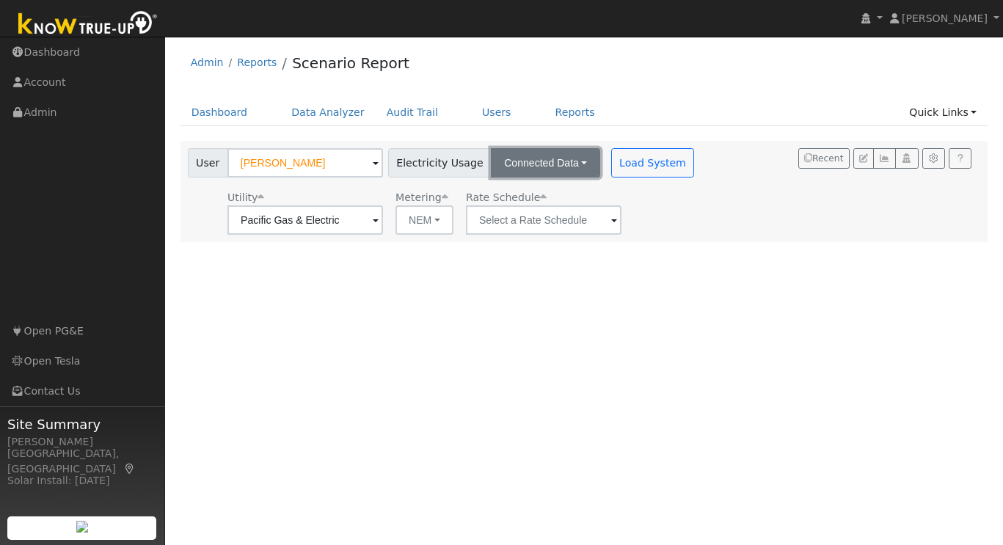
click at [565, 167] on button "Connected Data" at bounding box center [545, 162] width 109 height 29
click at [659, 231] on div "Utility Pacific Gas & Electric Metering NEM NEM NBT Rate Schedule" at bounding box center [443, 210] width 516 height 50
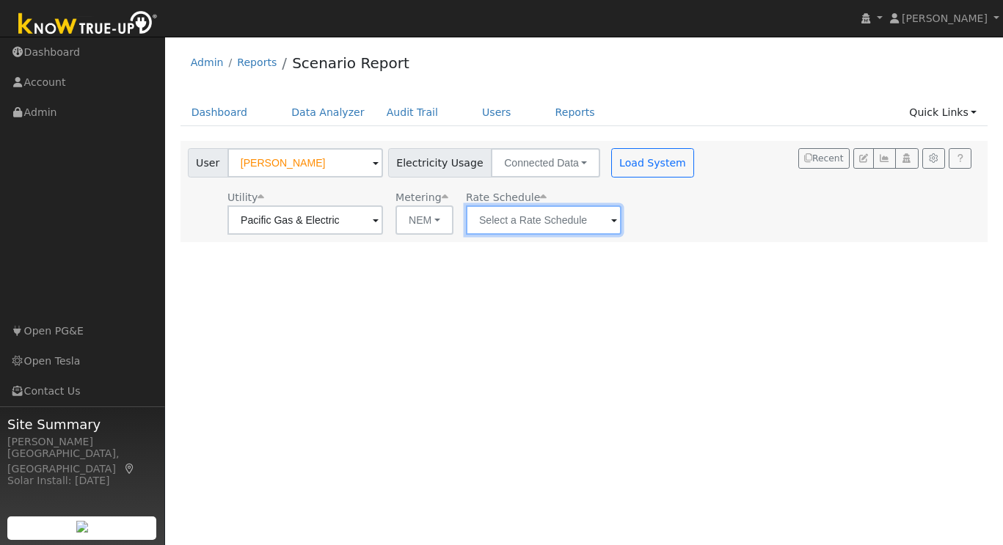
click at [383, 219] on input "text" at bounding box center [306, 220] width 156 height 29
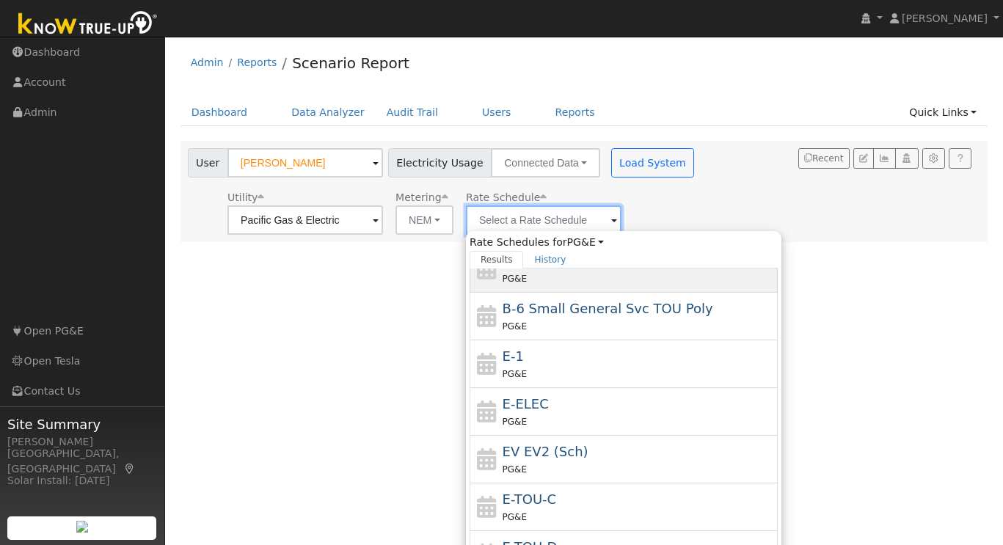
scroll to position [159, 0]
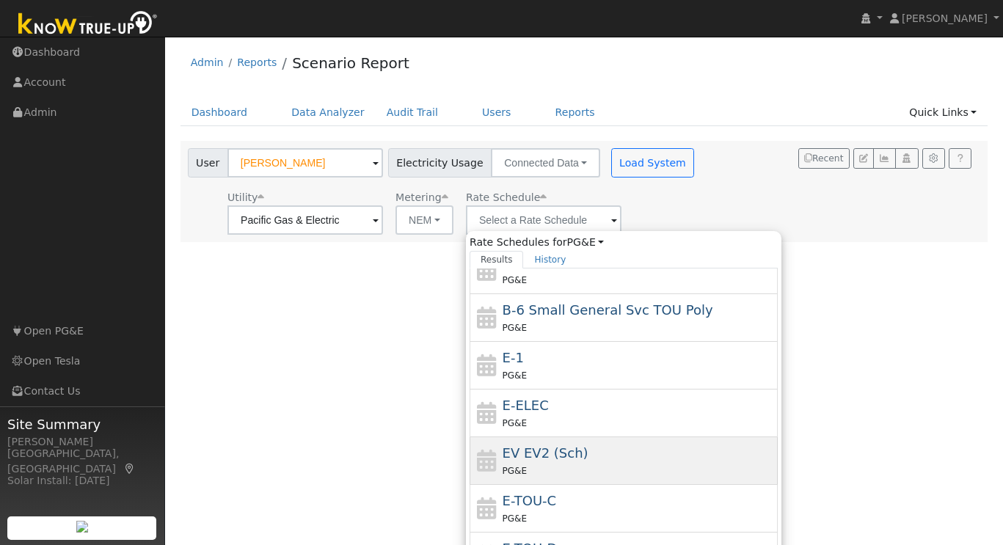
click at [561, 460] on span "EV EV2 (Sch)" at bounding box center [546, 453] width 86 height 15
type input "EV EV2 (Sch)"
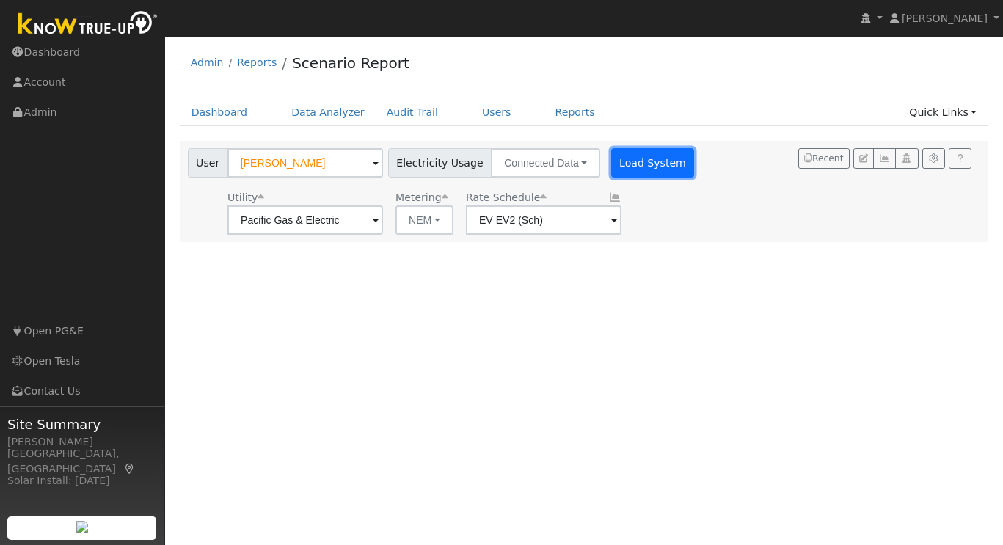
click at [633, 164] on button "Load System" at bounding box center [653, 162] width 84 height 29
